Goal: Task Accomplishment & Management: Manage account settings

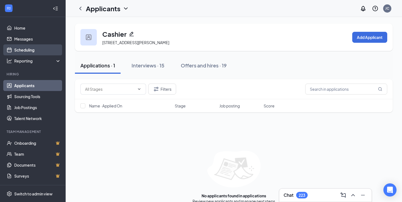
click at [34, 54] on link "Scheduling" at bounding box center [37, 49] width 47 height 11
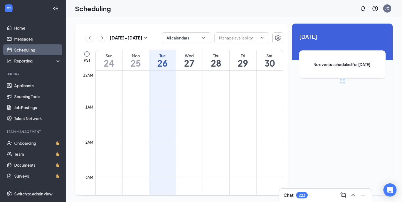
scroll to position [269, 0]
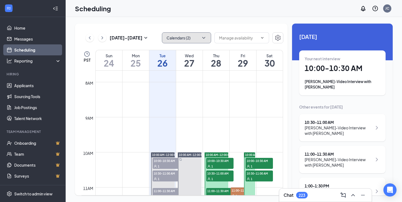
click at [201, 37] on icon "ChevronDown" at bounding box center [203, 37] width 5 height 5
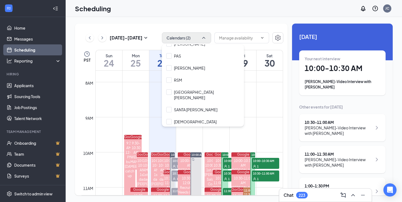
click at [173, 107] on input "SANTA [PERSON_NAME]" at bounding box center [191, 109] width 51 height 5
checkbox input "true"
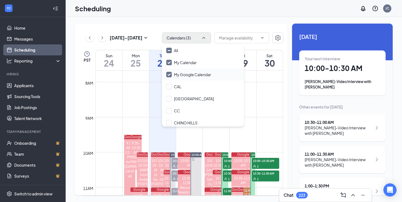
click at [186, 77] on div "My Google Calendar" at bounding box center [203, 74] width 82 height 12
checkbox input "false"
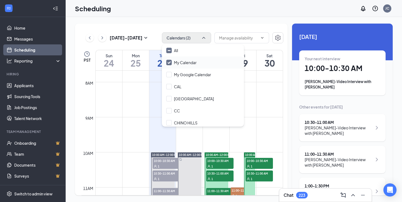
click at [186, 59] on div "My Calendar" at bounding box center [203, 62] width 82 height 12
checkbox input "false"
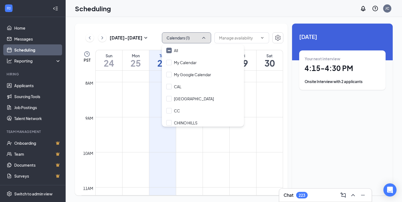
click at [190, 39] on button "Calendars (1)" at bounding box center [186, 37] width 49 height 11
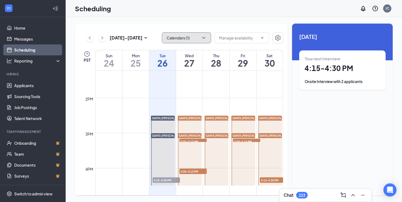
scroll to position [463, 0]
click at [216, 147] on div at bounding box center [217, 159] width 24 height 52
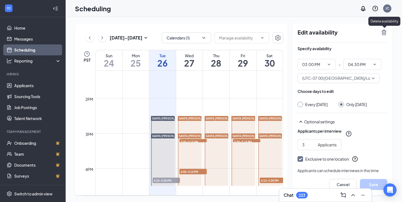
click at [384, 31] on icon "TrashOutline" at bounding box center [384, 32] width 7 height 7
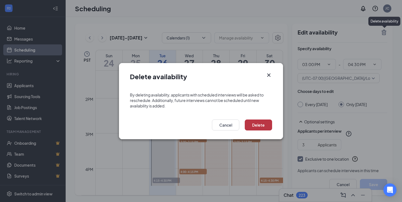
click at [249, 123] on button "Delete" at bounding box center [258, 124] width 27 height 11
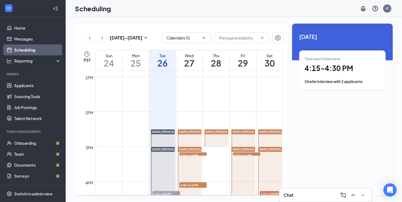
scroll to position [449, 0]
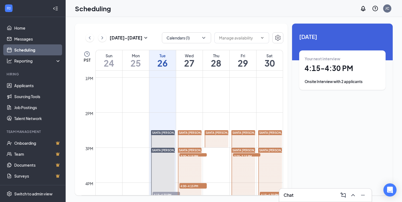
click at [226, 140] on div at bounding box center [217, 138] width 24 height 17
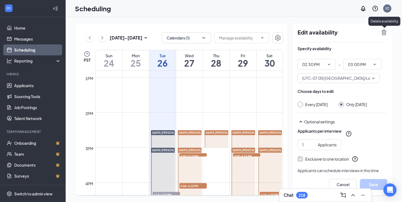
click at [381, 34] on icon "TrashOutline" at bounding box center [384, 32] width 7 height 7
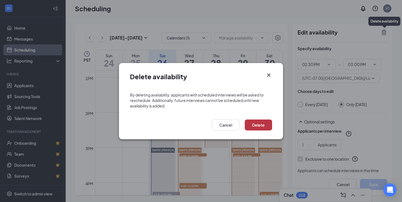
click at [247, 126] on button "Delete" at bounding box center [258, 124] width 27 height 11
